Goal: Navigation & Orientation: Find specific page/section

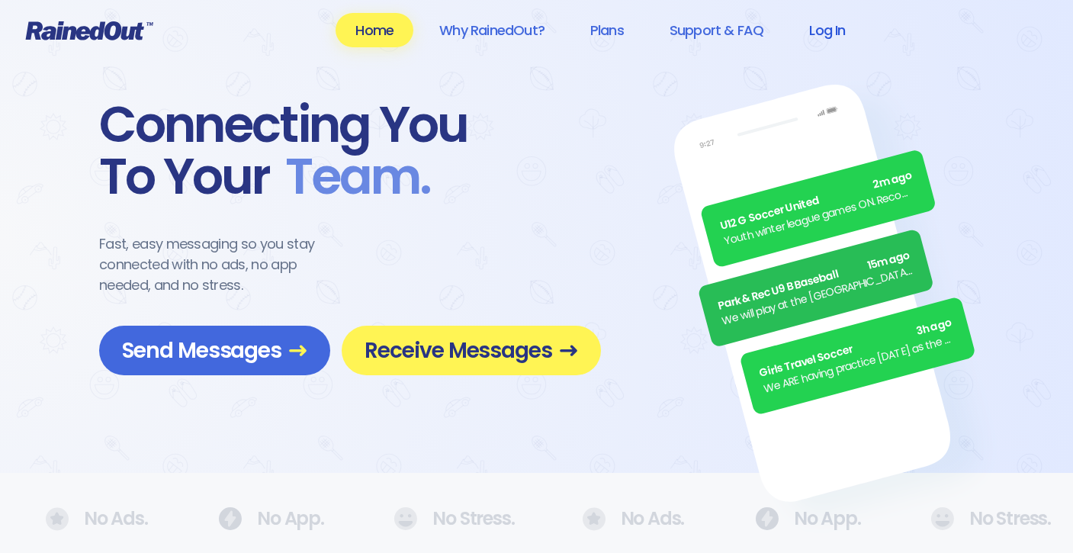
click at [825, 30] on link "Log In" at bounding box center [828, 30] width 76 height 34
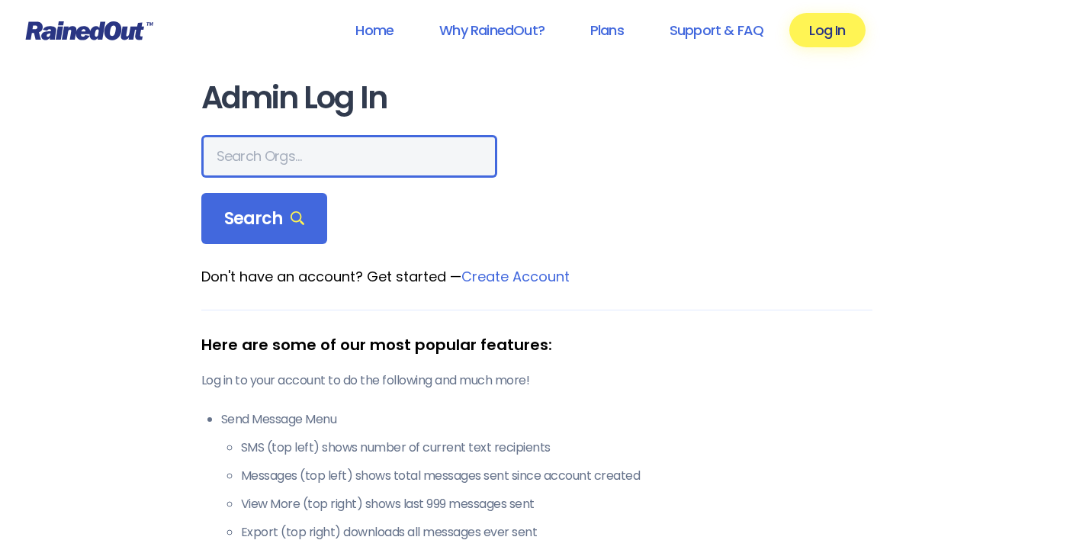
click at [275, 154] on input "text" at bounding box center [349, 156] width 296 height 43
click at [304, 159] on input "text" at bounding box center [349, 156] width 296 height 43
type input "Soccer"
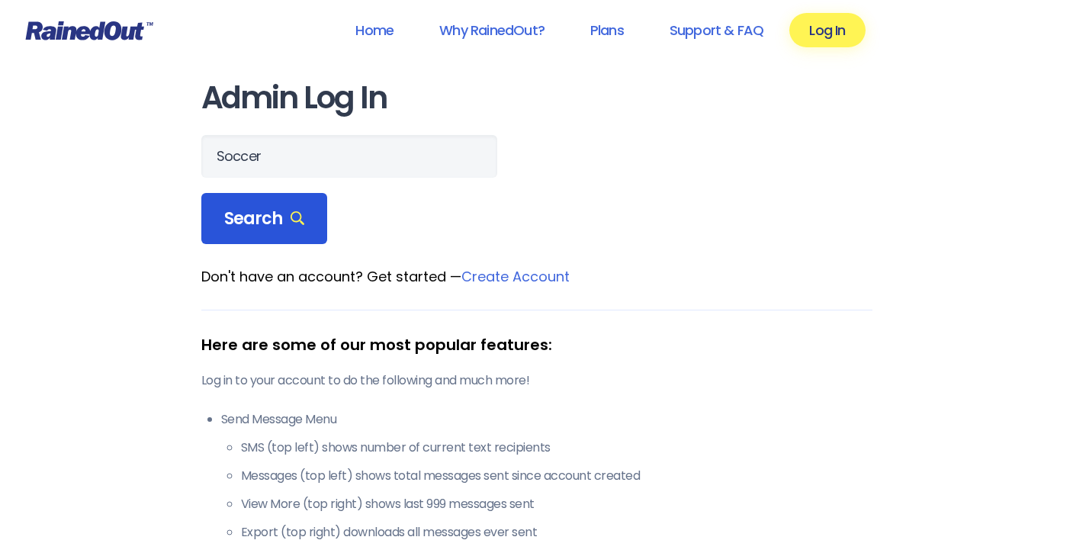
click at [291, 223] on icon at bounding box center [298, 218] width 14 height 14
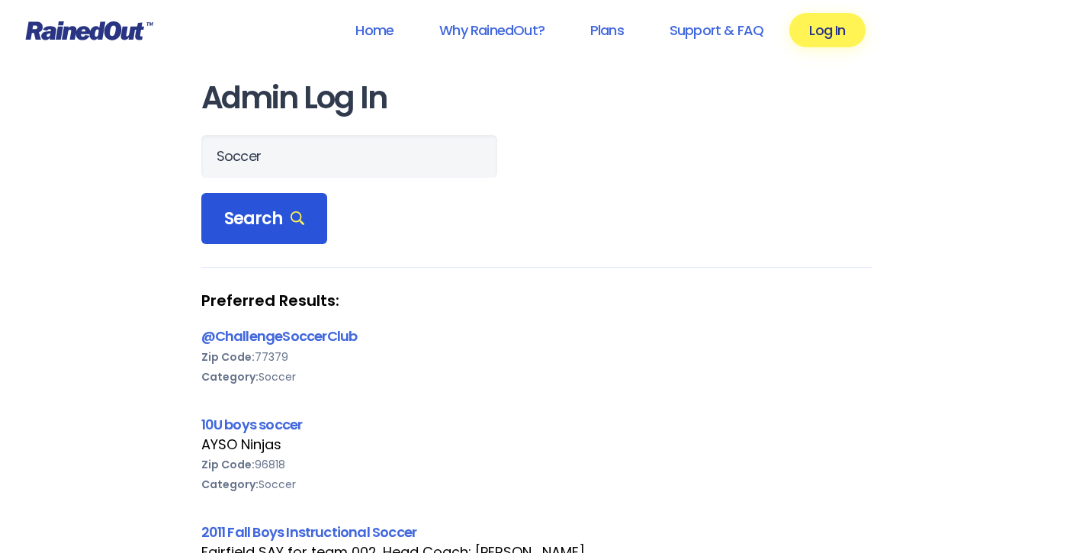
click at [296, 217] on icon at bounding box center [298, 218] width 14 height 14
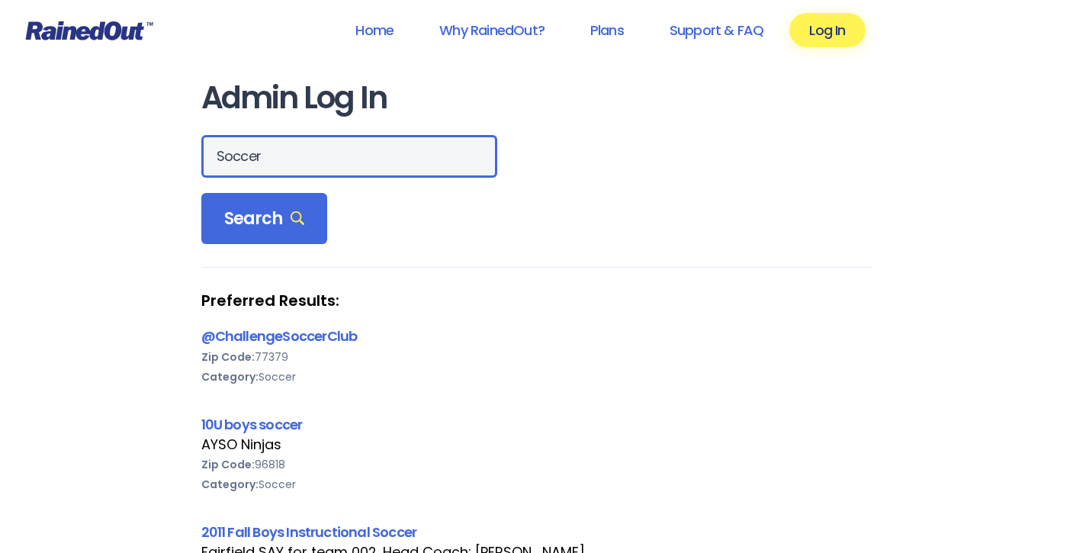
click at [230, 150] on input "Soccer" at bounding box center [349, 156] width 296 height 43
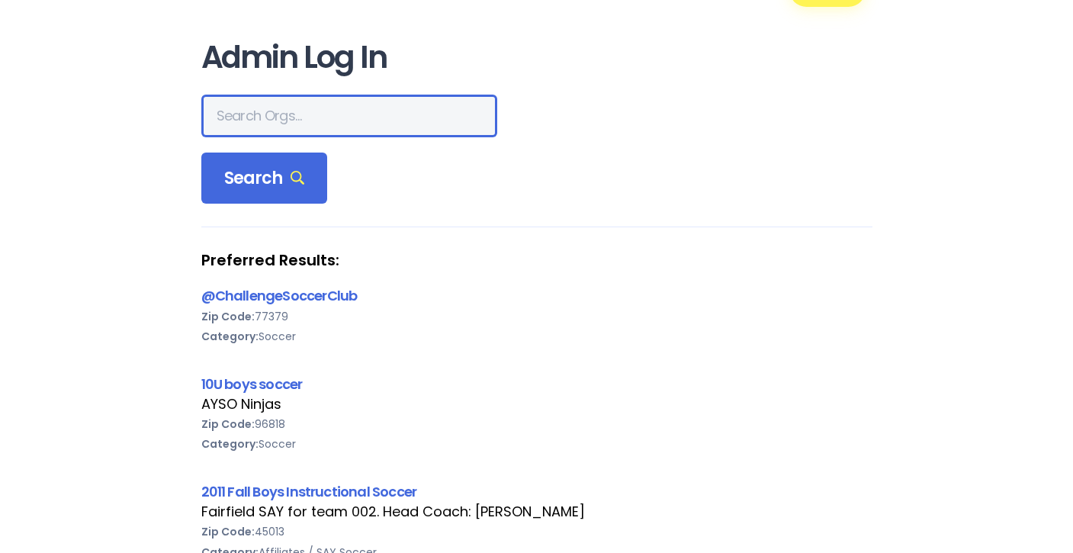
scroll to position [41, 0]
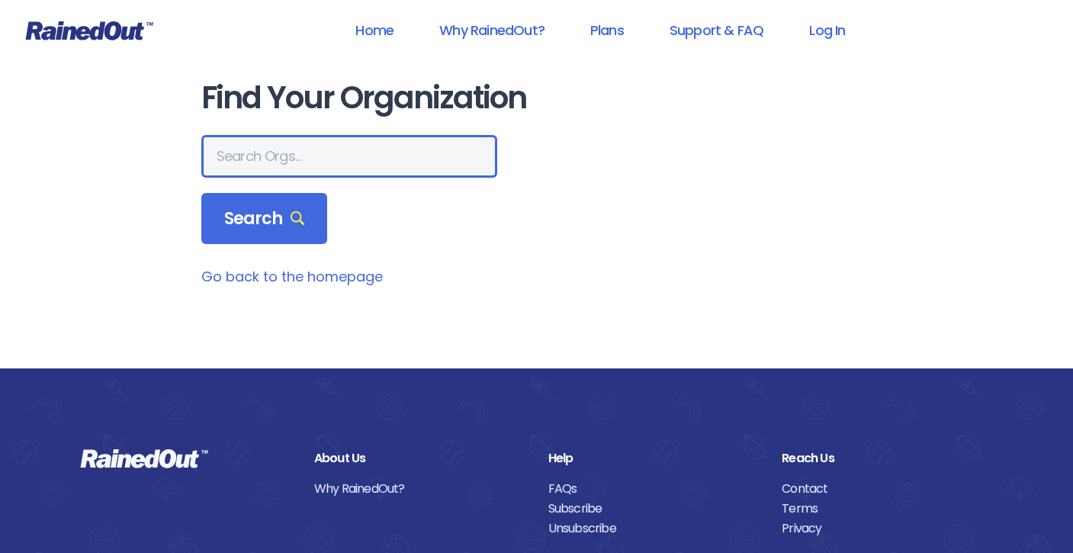
click at [275, 149] on input "text" at bounding box center [349, 156] width 296 height 43
click at [329, 152] on input "Mount Pleasant Soccer" at bounding box center [349, 156] width 296 height 43
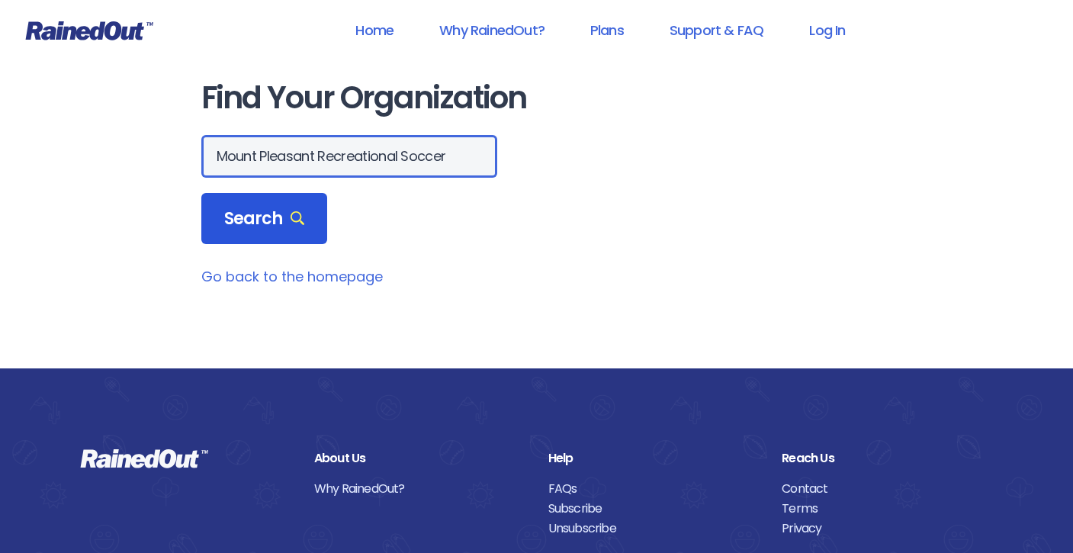
type input "Mount Pleasant Recreational Soccer"
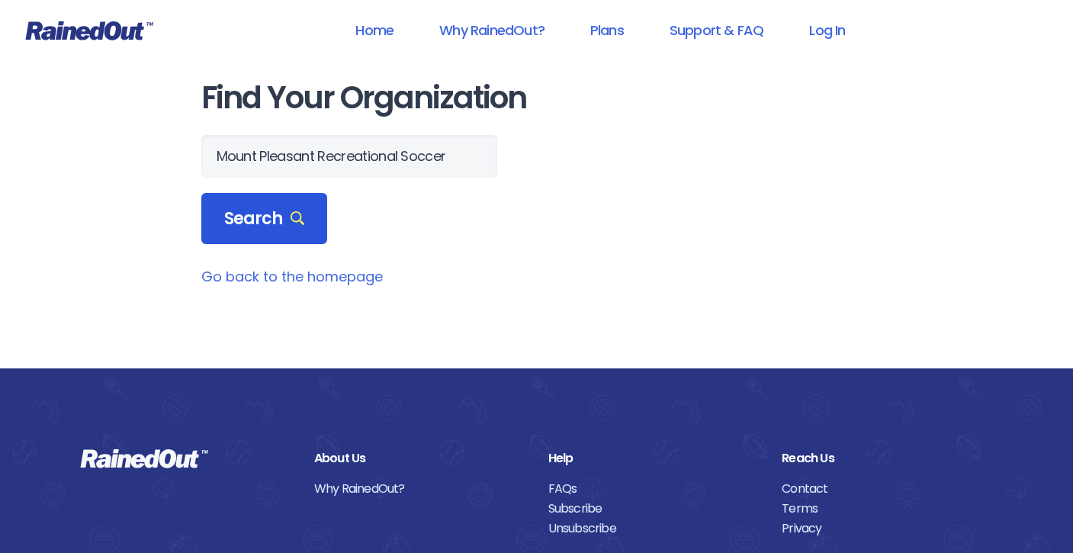
scroll to position [0, 0]
click at [277, 208] on span "Search" at bounding box center [264, 218] width 81 height 21
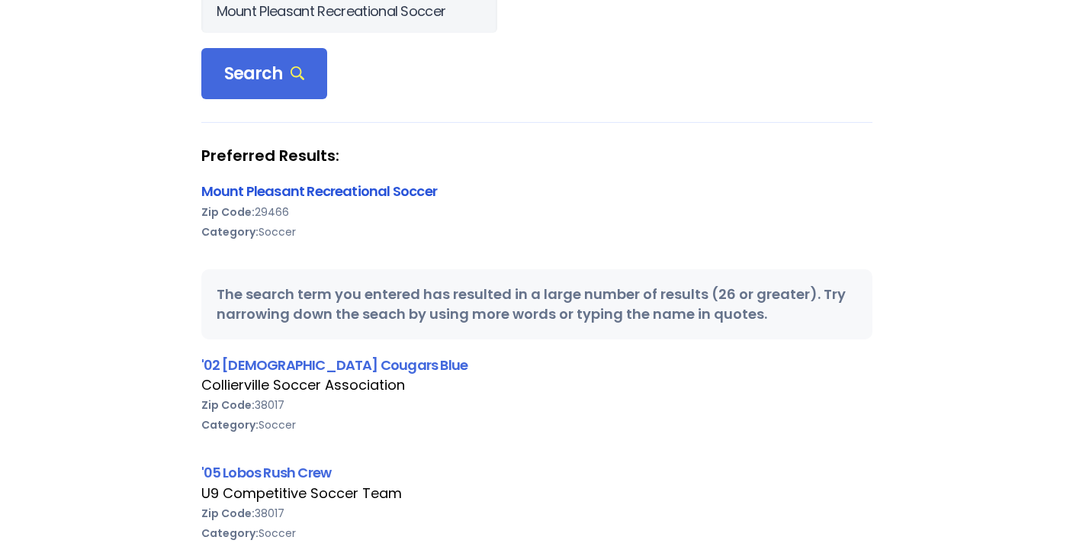
scroll to position [131, 0]
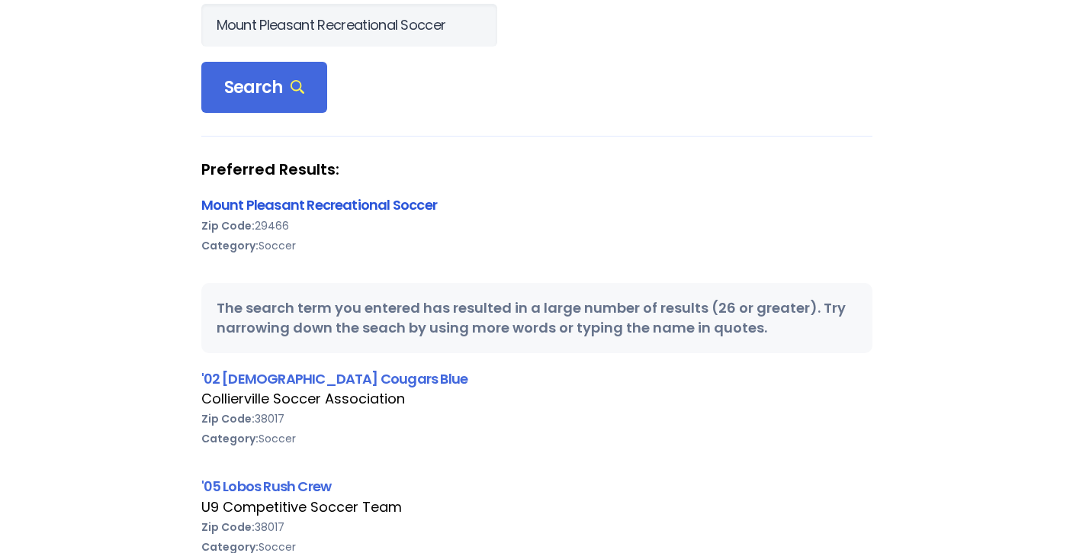
click at [357, 204] on link "Mount Pleasant Recreational Soccer" at bounding box center [319, 204] width 236 height 19
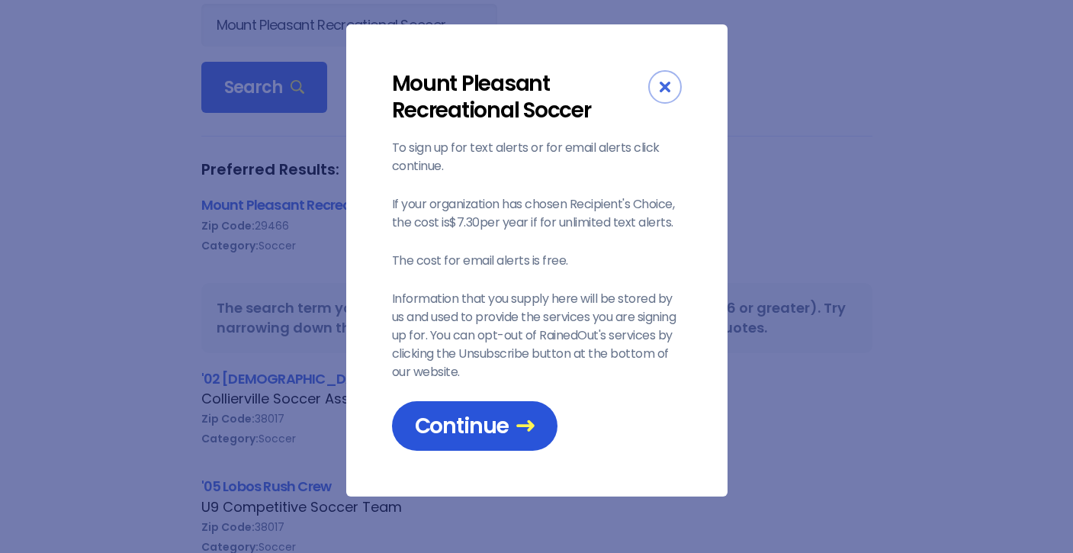
click at [494, 423] on span "Continue" at bounding box center [475, 426] width 120 height 27
